Goal: Check status: Check status

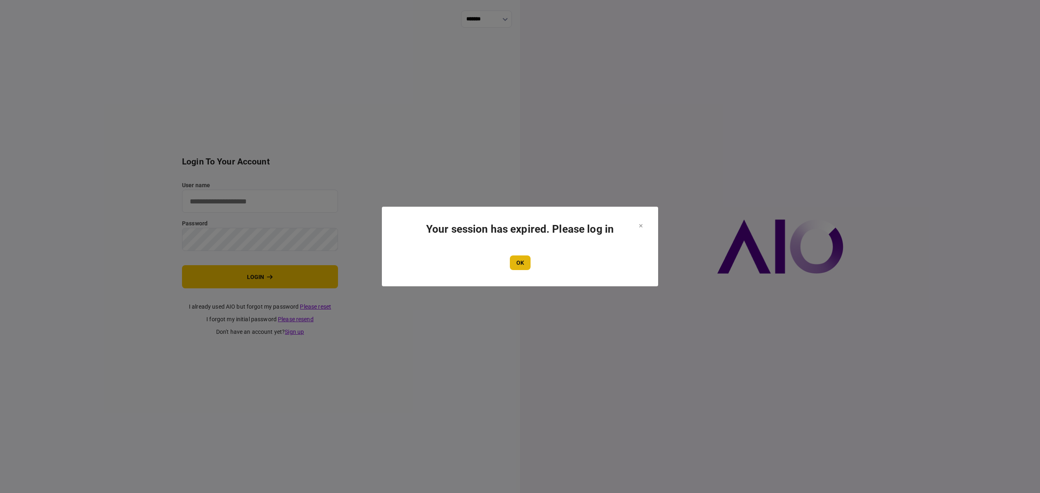
type input "*******"
click at [519, 269] on button "OK" at bounding box center [520, 262] width 21 height 15
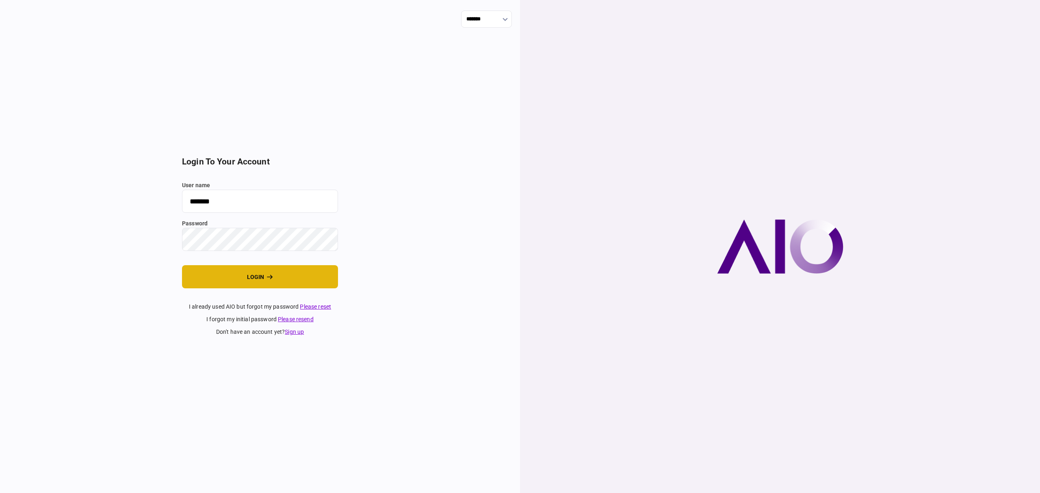
drag, startPoint x: 261, startPoint y: 282, endPoint x: 247, endPoint y: 281, distance: 13.4
click at [259, 282] on button "login" at bounding box center [260, 276] width 156 height 23
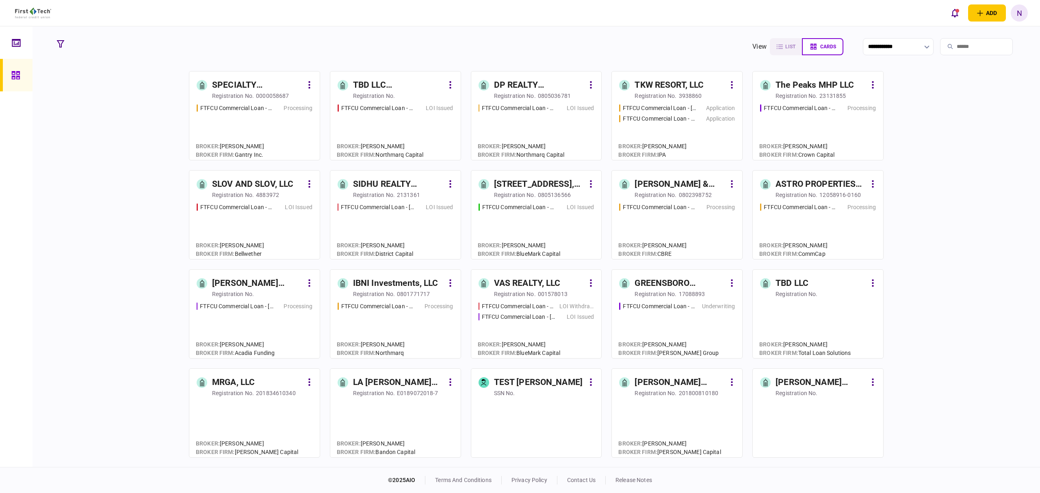
click at [533, 116] on div "FTFCU Commercial Loan - 566 W Farm to Market 1960 LOI Issued" at bounding box center [536, 128] width 116 height 49
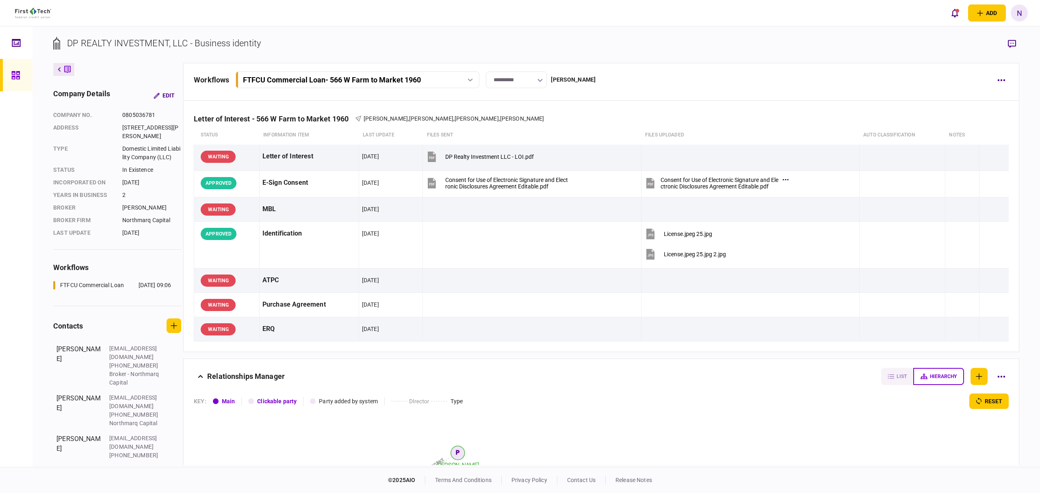
click at [17, 71] on icon at bounding box center [15, 75] width 9 height 9
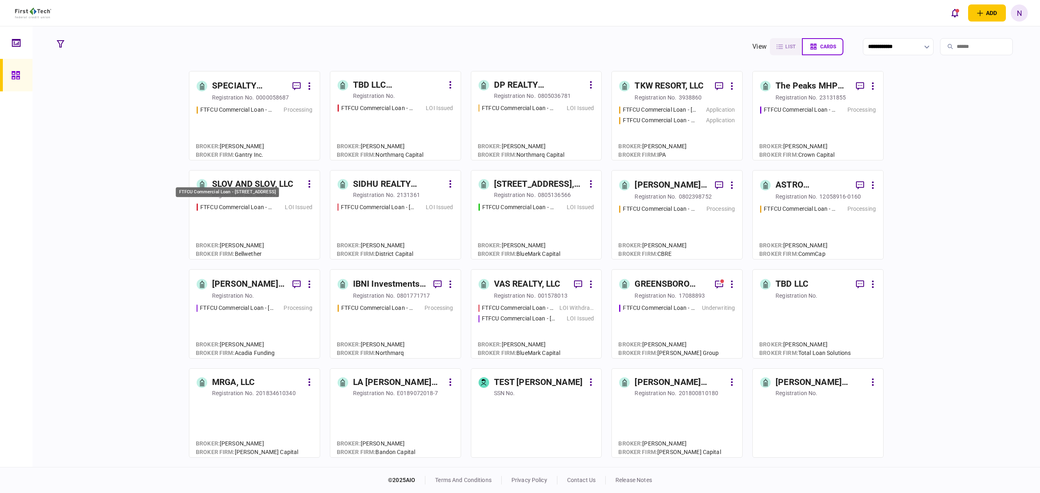
click at [241, 206] on div "FTFCU Commercial Loan - [STREET_ADDRESS]" at bounding box center [236, 207] width 73 height 9
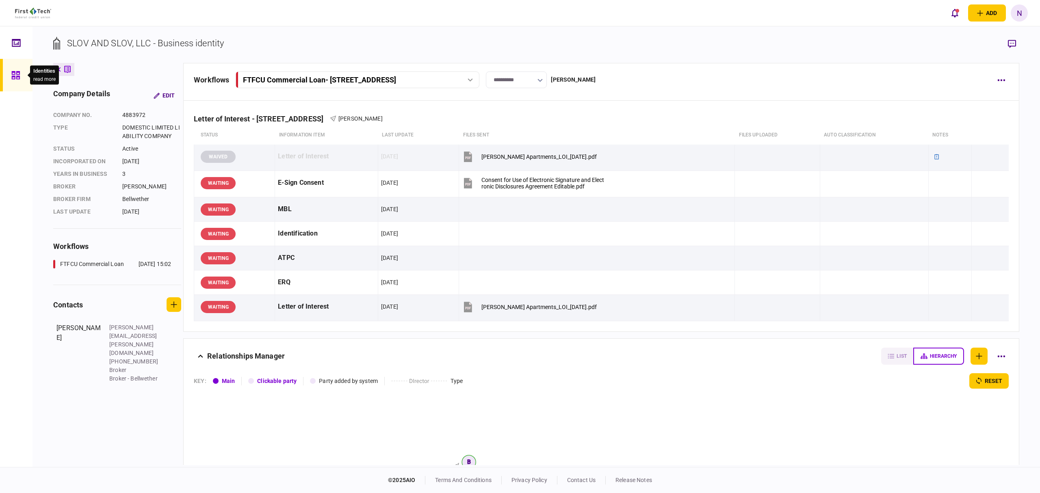
click at [16, 77] on icon at bounding box center [15, 75] width 8 height 8
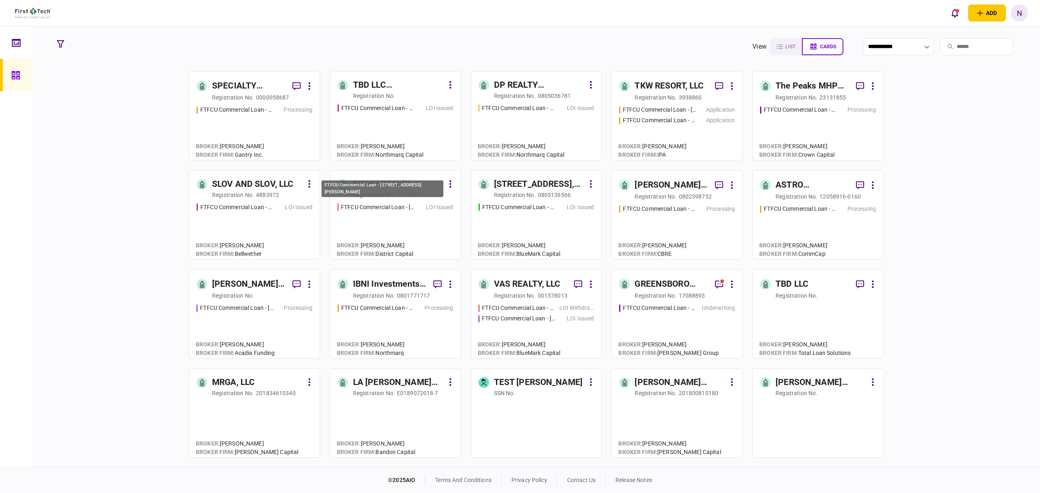
click at [387, 205] on div "FTFCU Commercial Loan - [STREET_ADDRESS][PERSON_NAME]" at bounding box center [378, 207] width 74 height 9
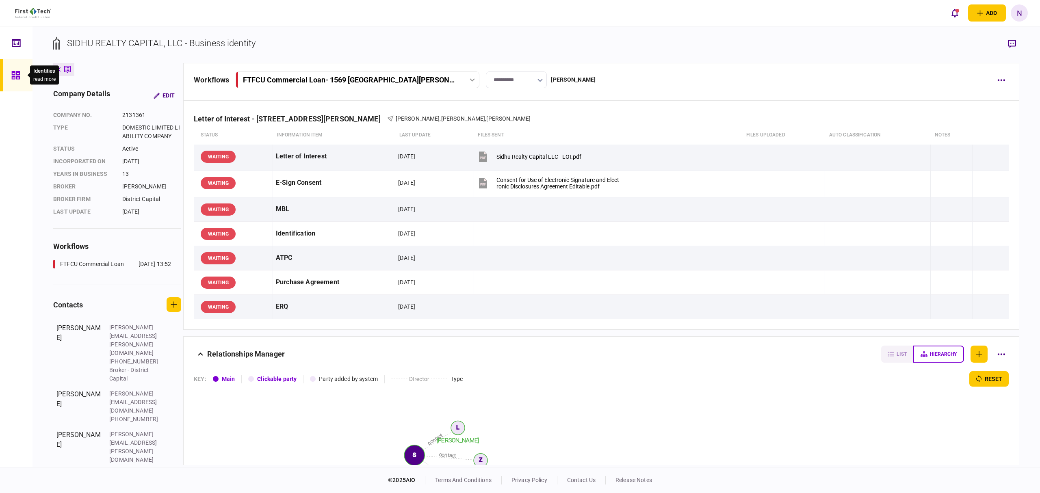
click at [15, 73] on icon at bounding box center [15, 75] width 9 height 9
